Goal: Information Seeking & Learning: Learn about a topic

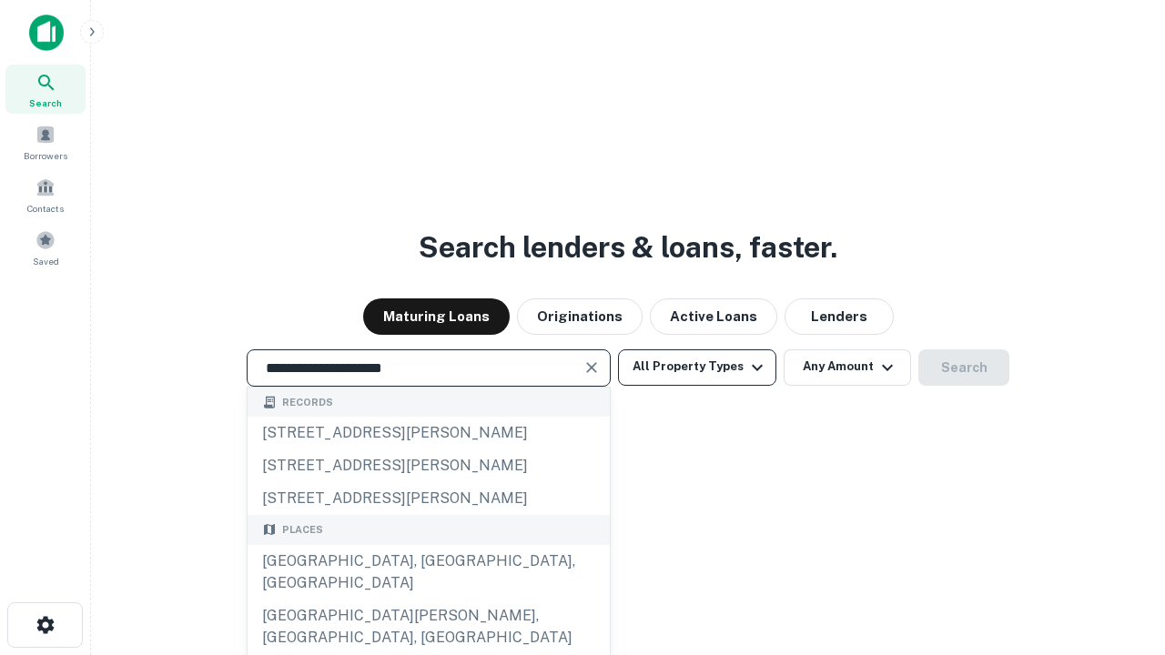
click at [428, 600] on div "[GEOGRAPHIC_DATA], [GEOGRAPHIC_DATA], [GEOGRAPHIC_DATA]" at bounding box center [429, 572] width 362 height 55
click at [697, 367] on button "All Property Types" at bounding box center [697, 367] width 158 height 36
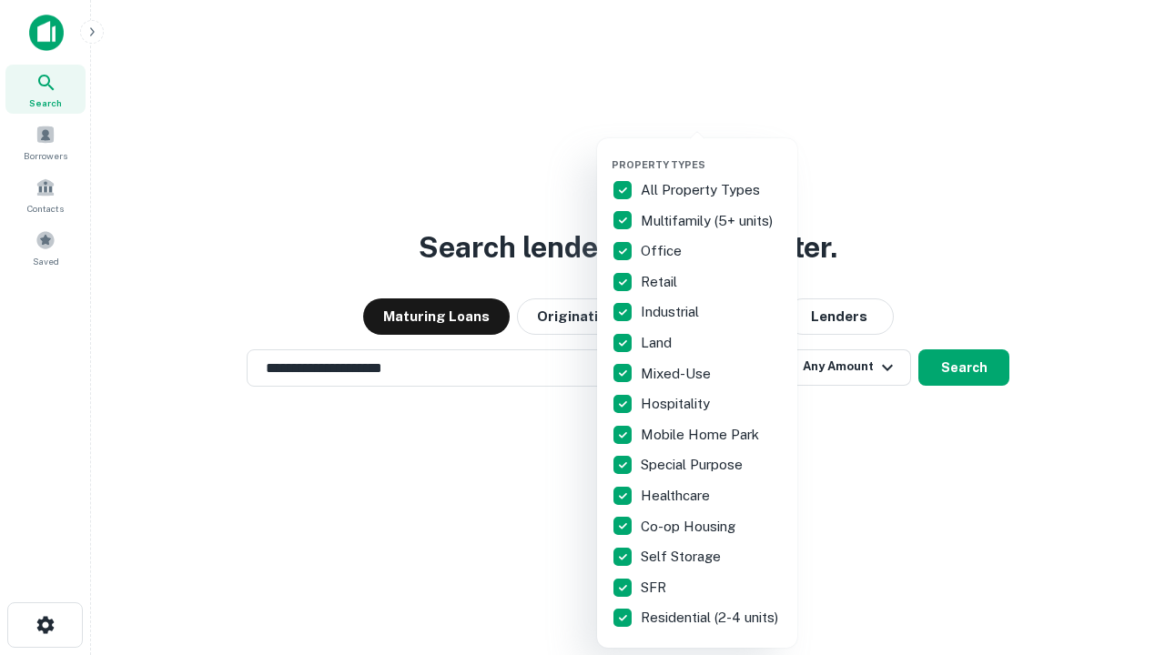
type input "**********"
click at [712, 153] on button "button" at bounding box center [712, 153] width 200 height 1
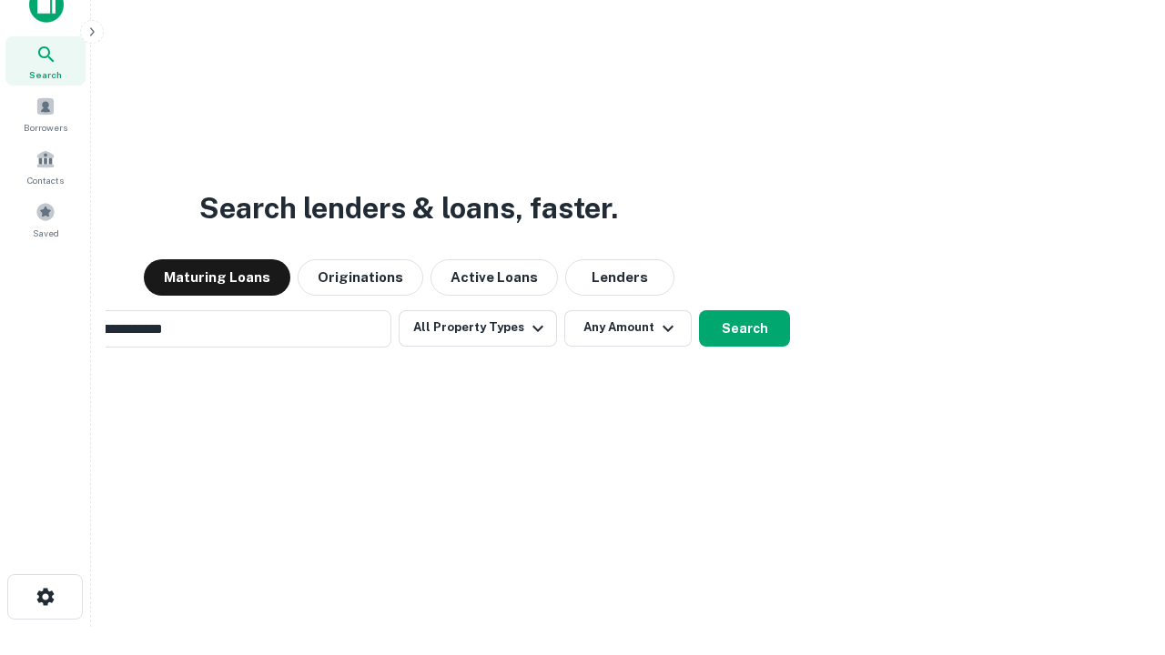
scroll to position [29, 0]
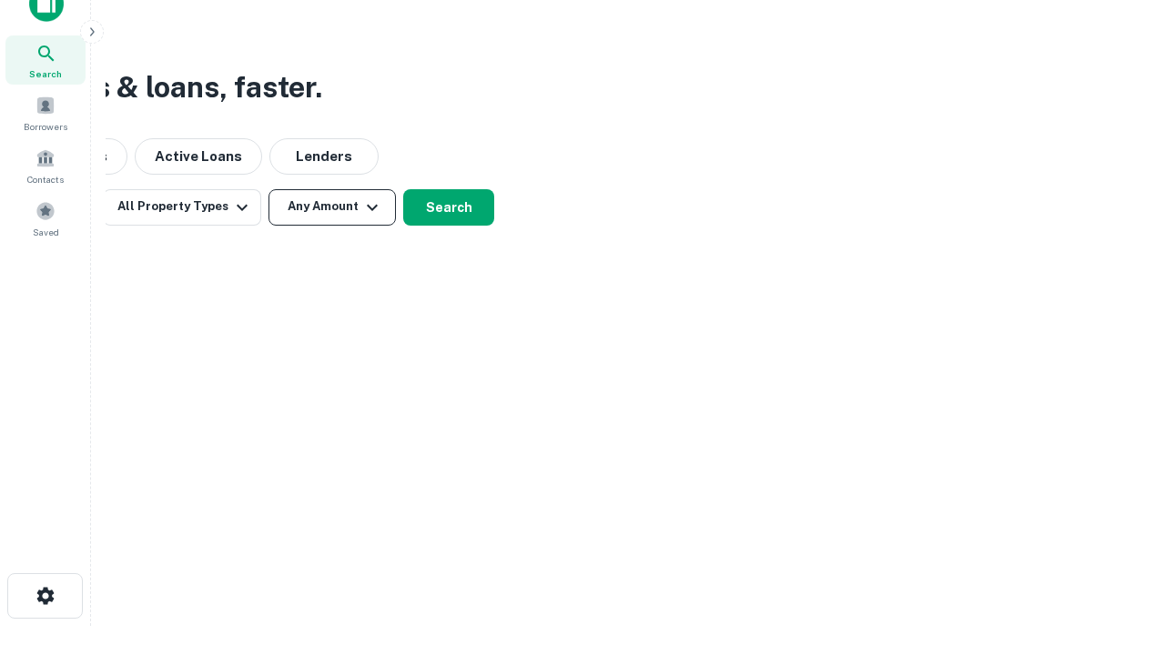
click at [332, 207] on button "Any Amount" at bounding box center [331, 207] width 127 height 36
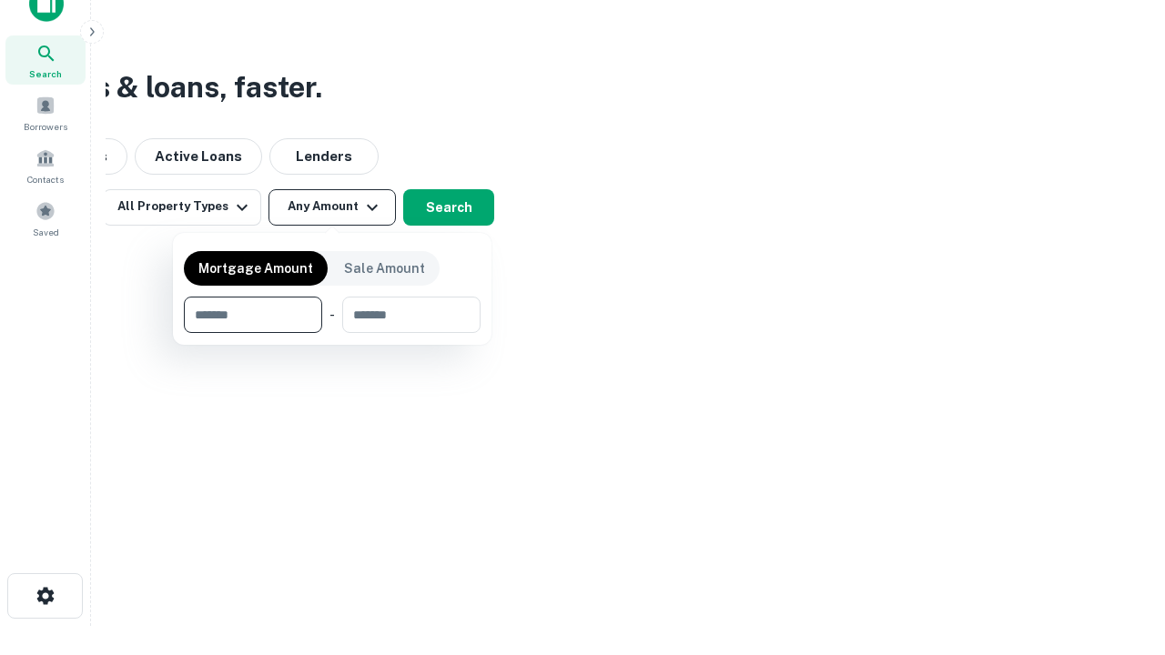
type input "*******"
click at [332, 333] on button "button" at bounding box center [332, 333] width 297 height 1
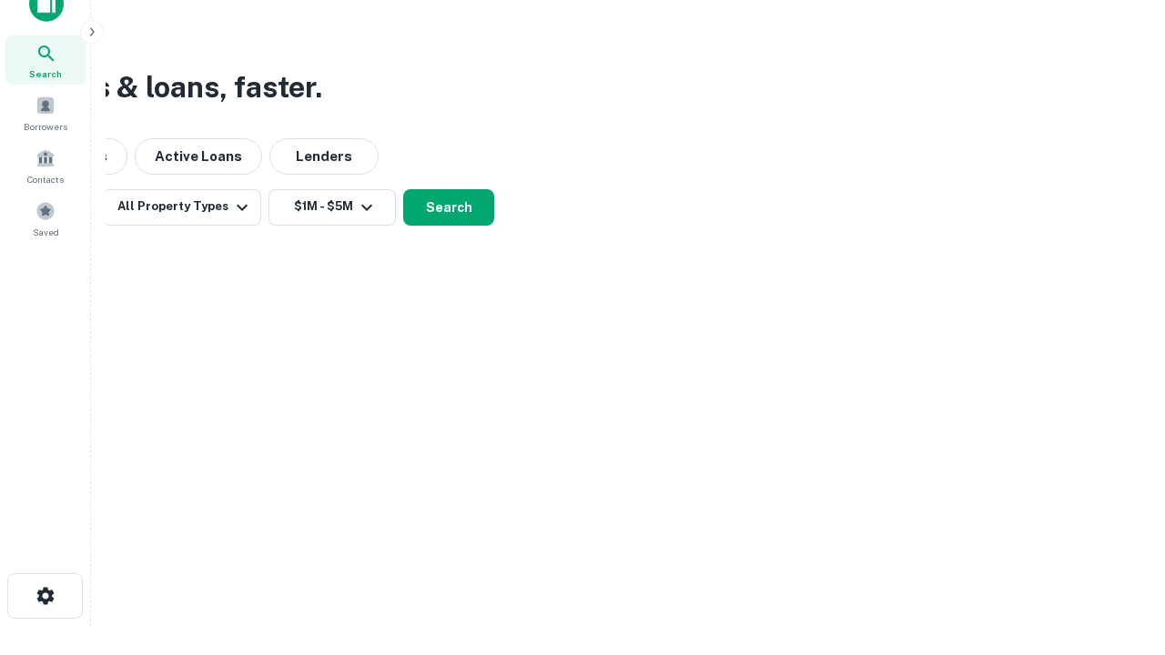
scroll to position [28, 0]
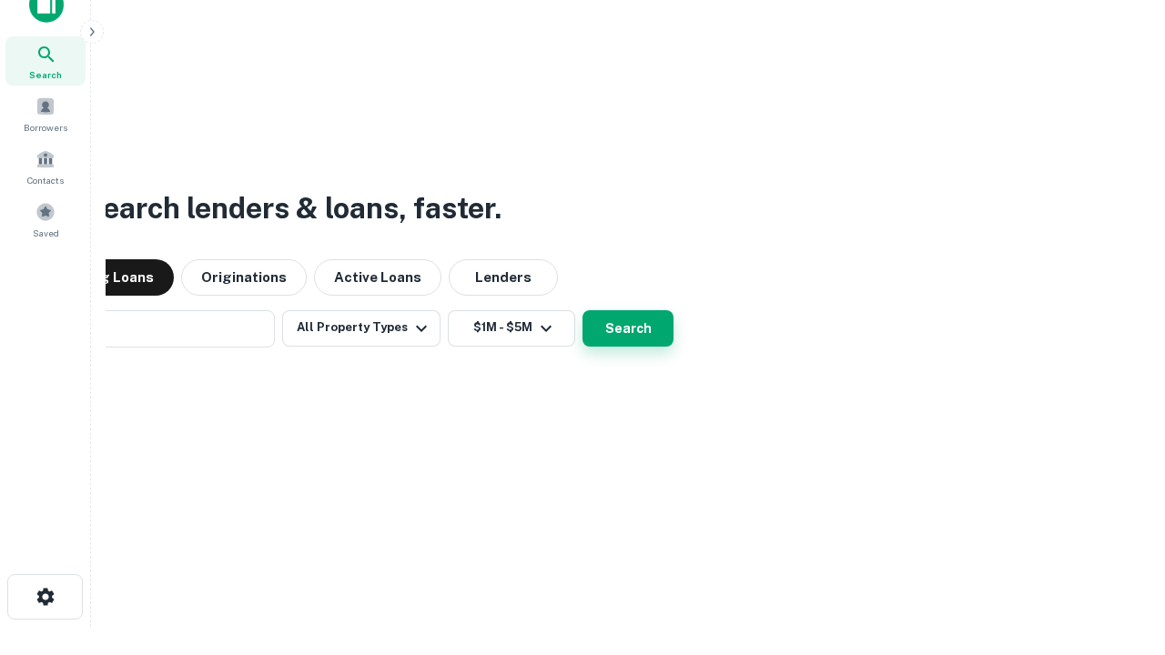
click at [582, 310] on button "Search" at bounding box center [627, 328] width 91 height 36
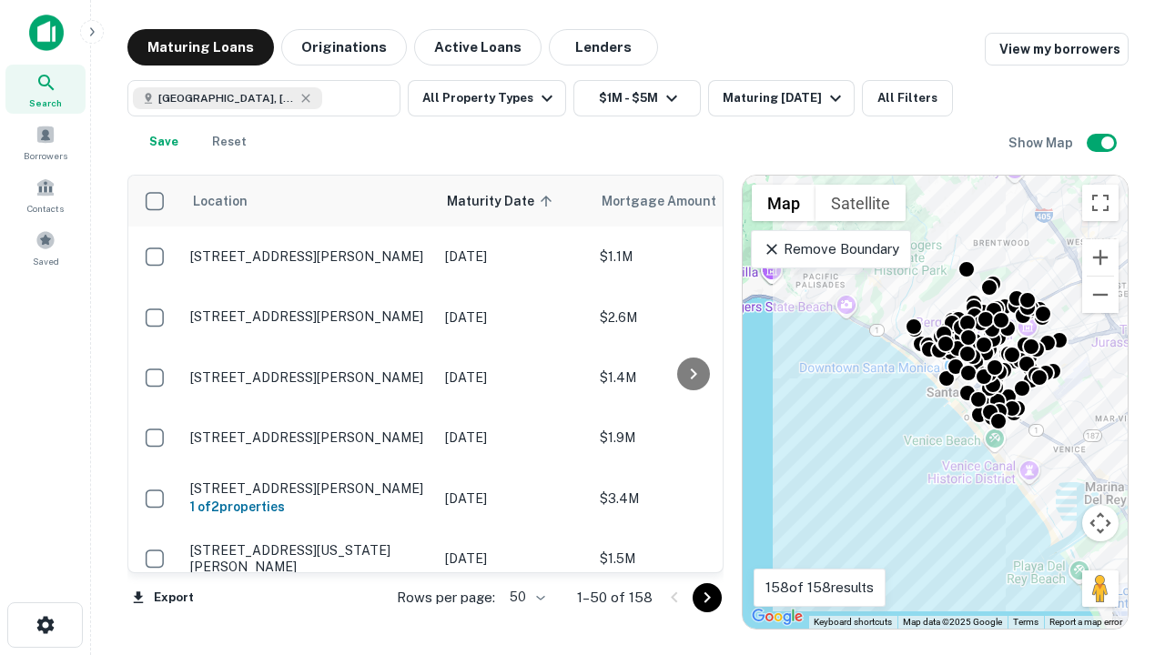
click at [524, 597] on body "Search Borrowers Contacts Saved Maturing Loans Originations Active Loans Lender…" at bounding box center [582, 327] width 1165 height 655
click at [525, 552] on li "25" at bounding box center [525, 551] width 53 height 33
